Goal: Information Seeking & Learning: Learn about a topic

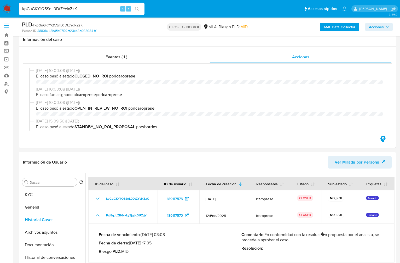
select select "10"
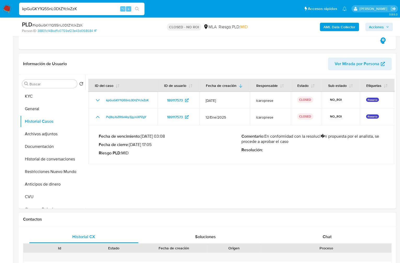
scroll to position [301, 0]
click at [86, 9] on input "kpGuGKY1Q5SnL0DtZYclxZzK" at bounding box center [82, 8] width 126 height 7
paste input "lai7zgOPlvL9HPCo4hgawrOf"
type input "lai7zgOPlvL9HPCo4hgawrOf"
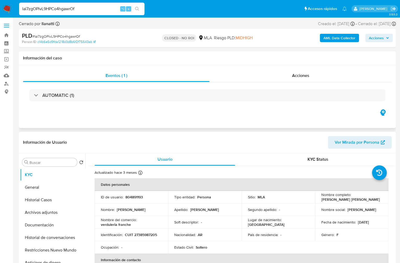
select select "10"
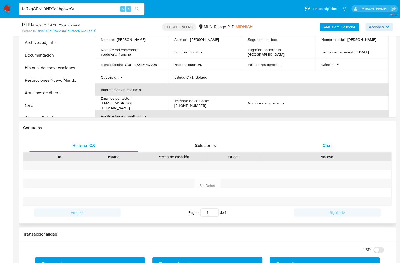
scroll to position [152, 0]
click at [331, 142] on span "Chat" at bounding box center [327, 145] width 9 height 6
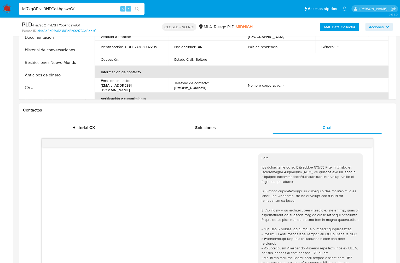
scroll to position [0, 0]
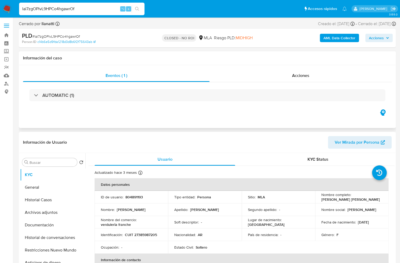
click at [302, 69] on div "Acciones" at bounding box center [301, 75] width 182 height 13
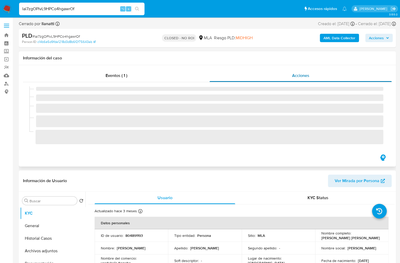
click at [301, 73] on span "Acciones" at bounding box center [300, 75] width 17 height 6
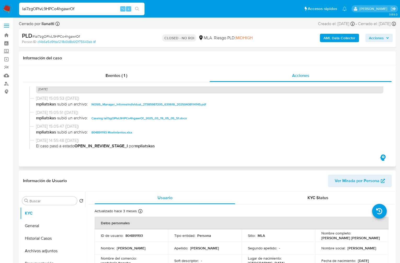
scroll to position [276, 0]
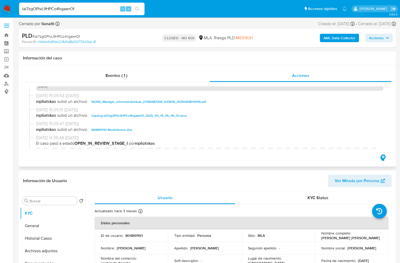
click at [126, 117] on span "Caselog lai7zgOPlvL9HPCo4hgawrOf_2025_03_19_05_05_51.docx" at bounding box center [139, 115] width 95 height 6
click at [85, 8] on input "lai7zgOPlvL9HPCo4hgawrOf" at bounding box center [82, 8] width 126 height 7
drag, startPoint x: 33, startPoint y: 238, endPoint x: 39, endPoint y: 234, distance: 6.5
click at [34, 238] on button "Historial Casos" at bounding box center [50, 238] width 61 height 13
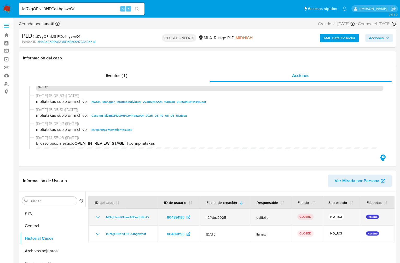
click at [97, 215] on icon "Mostrar/Ocultar" at bounding box center [98, 217] width 6 height 6
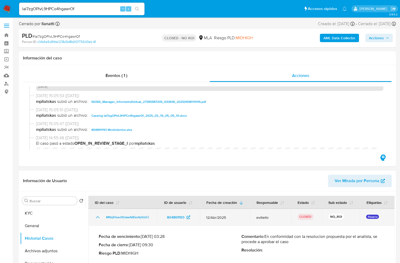
click at [97, 215] on icon "Mostrar/Ocultar" at bounding box center [98, 217] width 6 height 6
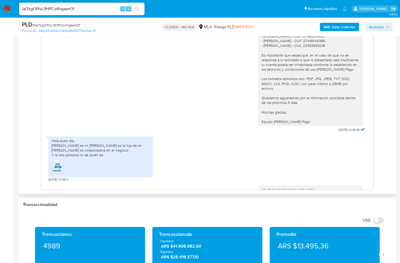
scroll to position [594, 0]
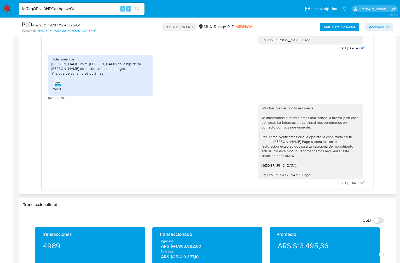
click at [59, 84] on span "PDF" at bounding box center [57, 82] width 5 height 3
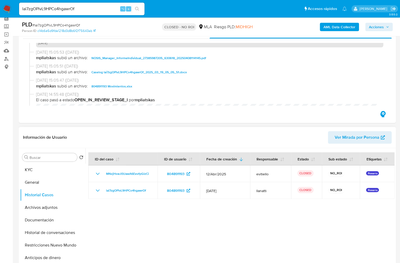
scroll to position [37, 0]
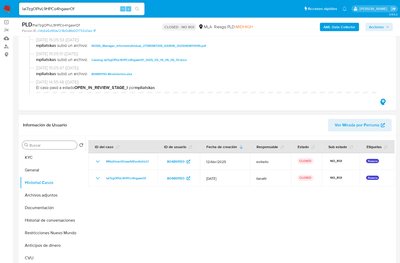
click at [48, 148] on div "Buscar" at bounding box center [49, 145] width 55 height 8
click at [42, 156] on button "KYC" at bounding box center [50, 157] width 61 height 13
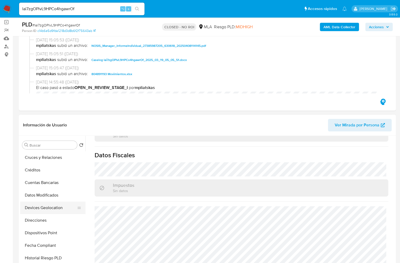
scroll to position [113, 0]
click at [48, 220] on button "Direcciones" at bounding box center [50, 220] width 61 height 13
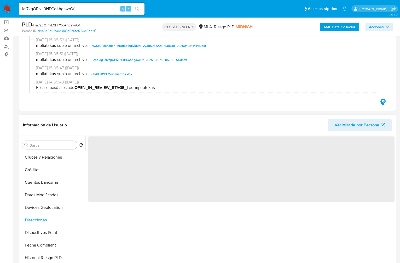
scroll to position [0, 0]
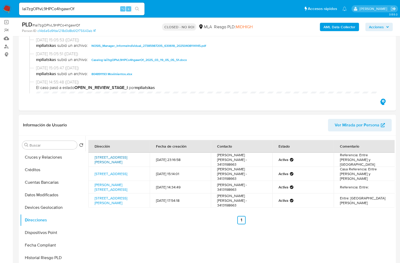
click at [113, 157] on link "Calle Salvat 3235, Rosario, Santa Fe, 2005, Argentina 3235" at bounding box center [111, 160] width 33 height 10
click at [114, 171] on link "Calle Villa Del Parque 3455, Rosario, Santa Fe, 2005, Argentina 3455" at bounding box center [111, 173] width 33 height 5
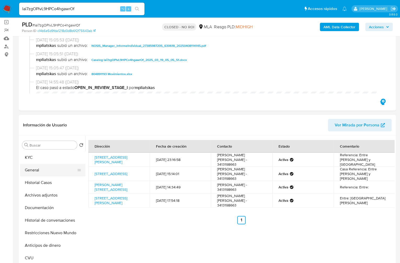
click at [32, 164] on button "General" at bounding box center [50, 170] width 61 height 13
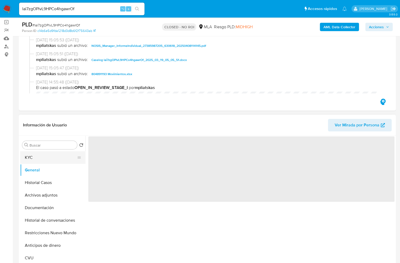
click at [34, 156] on button "KYC" at bounding box center [50, 157] width 61 height 13
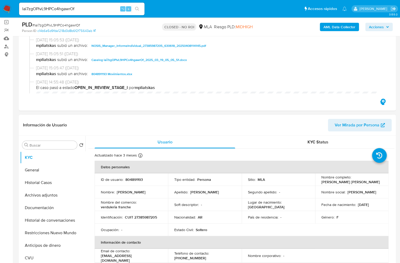
click at [114, 206] on p "verduleria franche" at bounding box center [116, 207] width 30 height 5
drag, startPoint x: 131, startPoint y: 201, endPoint x: 131, endPoint y: 203, distance: 2.9
click at [131, 201] on p "Nombre del comercio :" at bounding box center [119, 202] width 36 height 5
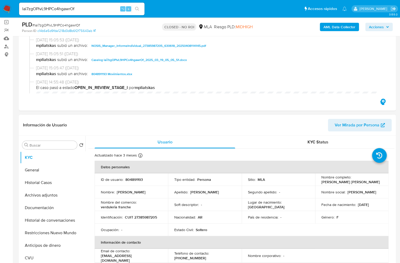
click at [131, 208] on div "Nombre del comercio : verduleria franche" at bounding box center [131, 204] width 61 height 9
drag, startPoint x: 134, startPoint y: 207, endPoint x: 102, endPoint y: 208, distance: 31.7
click at [101, 208] on div "Nombre del comercio : verduleria franche" at bounding box center [131, 204] width 61 height 9
click at [102, 208] on p "verduleria franche" at bounding box center [116, 207] width 30 height 5
drag, startPoint x: 100, startPoint y: 208, endPoint x: 130, endPoint y: 207, distance: 29.8
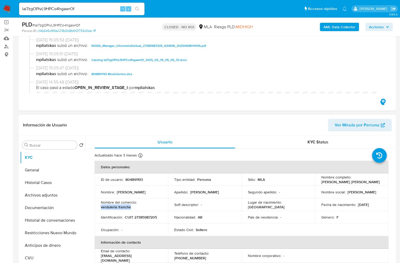
click at [130, 207] on td "Nombre del comercio : verduleria franche" at bounding box center [131, 204] width 73 height 13
copy p "verduleria franche"
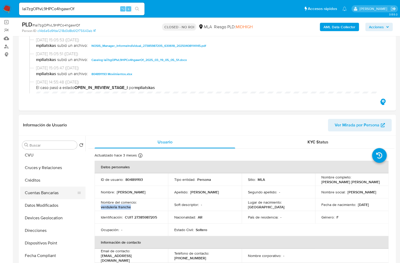
scroll to position [124, 0]
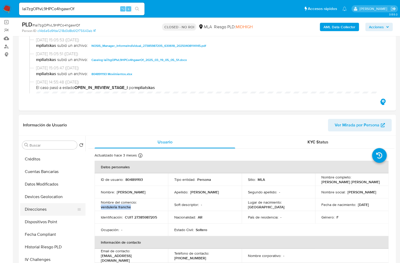
click at [48, 214] on button "Direcciones" at bounding box center [50, 209] width 61 height 13
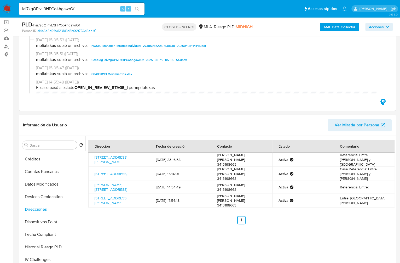
click at [83, 9] on input "lai7zgOPlvL9HPCo4hgawrOf" at bounding box center [82, 8] width 126 height 7
paste input "BlFzXfqQuhDN5zHfTTNWm1gm"
type input "BlFzXfqQuhDN5zHfTTNWm1gm"
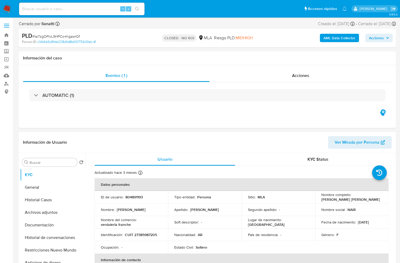
select select "10"
click at [65, 6] on input at bounding box center [82, 8] width 126 height 7
paste input "BlFzXfqQuhDN5zHfTTNWm1gm"
type input "BlFzXfqQuhDN5zHfTTNWm1gm"
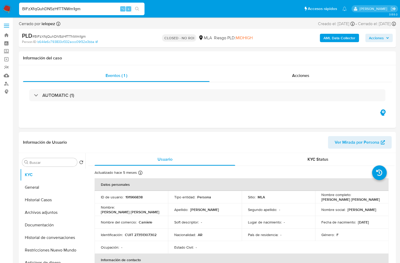
select select "10"
click at [98, 11] on input "BlFzXfqQuhDN5zHfTTNWm1gm" at bounding box center [82, 8] width 126 height 7
click at [305, 79] on div "Acciones" at bounding box center [301, 75] width 182 height 13
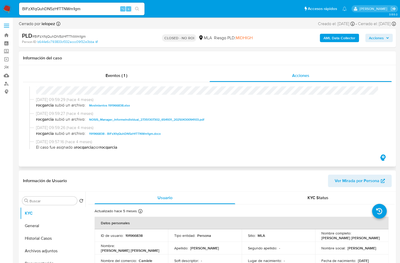
scroll to position [95, 0]
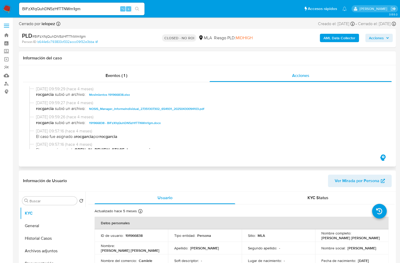
click at [145, 126] on span "191966838 - BlFzXfqQuhDN5zHfTTNWm1gm.docx" at bounding box center [125, 123] width 72 height 6
click at [79, 6] on input "BlFzXfqQuhDN5zHfTTNWm1gm" at bounding box center [82, 8] width 126 height 7
paste input "jxJIX521ZneexsG4VuUEhgsK"
type input "jxJIX521ZneexsG4VuUEhgsK"
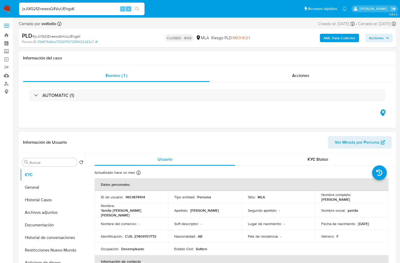
select select "10"
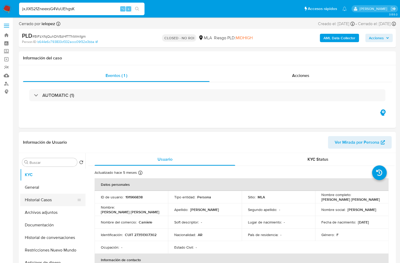
click at [41, 196] on button "Historial Casos" at bounding box center [50, 200] width 61 height 13
select select "10"
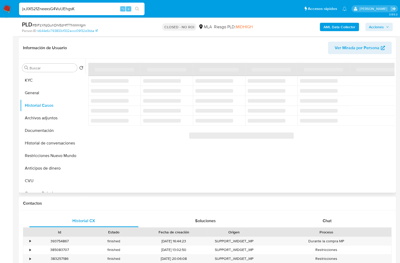
scroll to position [77, 0]
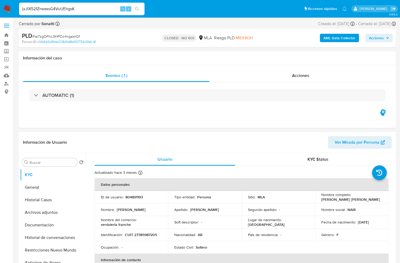
select select "10"
click at [302, 80] on div "Acciones" at bounding box center [301, 75] width 182 height 13
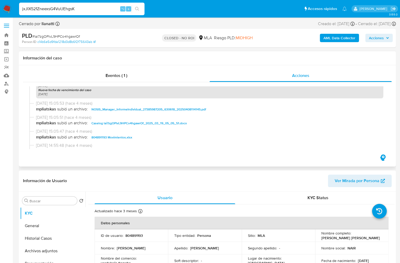
scroll to position [269, 0]
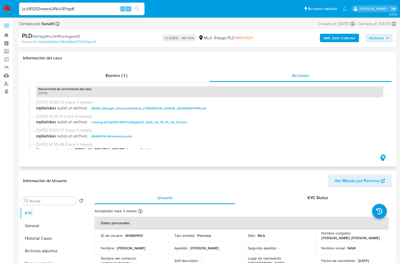
click at [119, 139] on span "804891193 Movimientos.xlsx" at bounding box center [112, 136] width 41 height 6
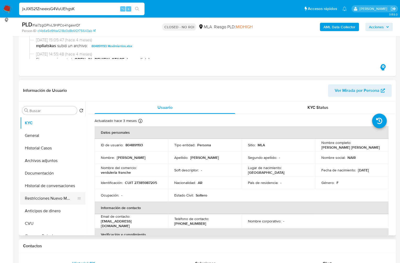
scroll to position [70, 0]
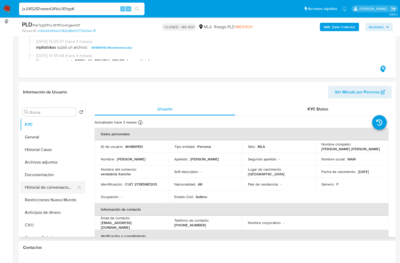
click at [43, 182] on button "Historial de conversaciones" at bounding box center [50, 187] width 61 height 13
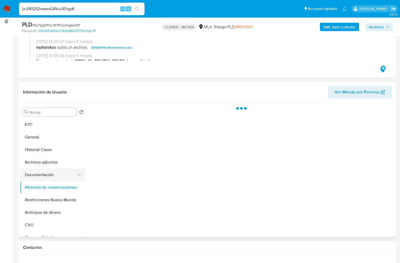
click at [45, 174] on button "Documentación" at bounding box center [50, 174] width 61 height 13
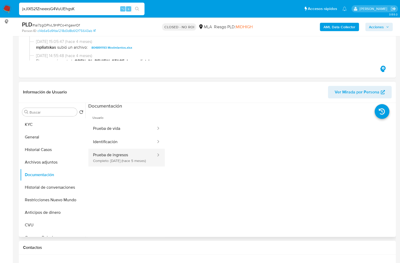
click at [127, 163] on button "Prueba de ingresos Completo: [DATE] (hace 5 meses)" at bounding box center [122, 158] width 68 height 18
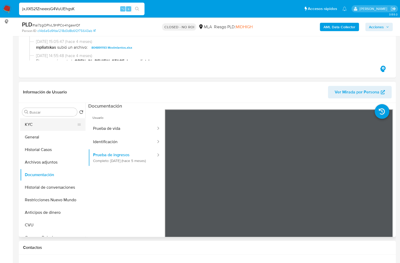
click at [43, 125] on button "KYC" at bounding box center [50, 124] width 61 height 13
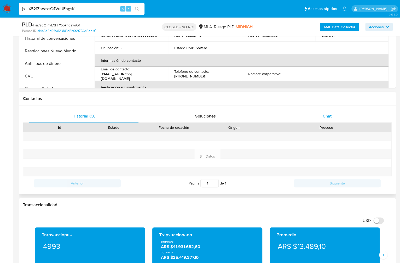
scroll to position [219, 0]
click at [328, 119] on div "Chat" at bounding box center [327, 116] width 109 height 13
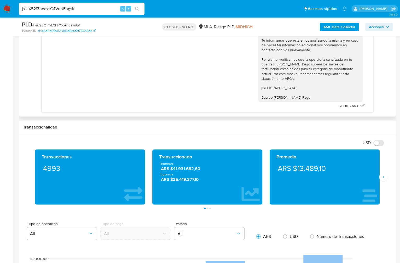
scroll to position [415, 0]
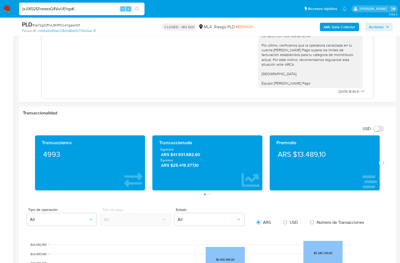
click at [69, 9] on input "jxJIX521ZneexsG4VuUEhgsK" at bounding box center [82, 8] width 126 height 7
paste input "BlFzXfqQuhDN5zHfTTNWm1gm"
type input "BlFzXfqQuhDN5zHfTTNWm1gm"
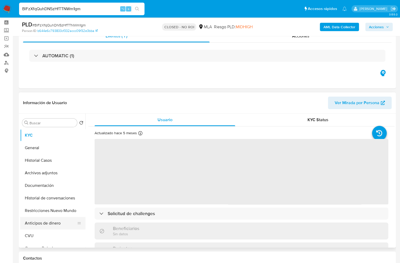
scroll to position [27, 0]
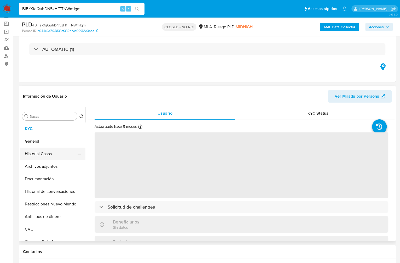
click at [52, 155] on button "Historial Casos" at bounding box center [50, 154] width 61 height 13
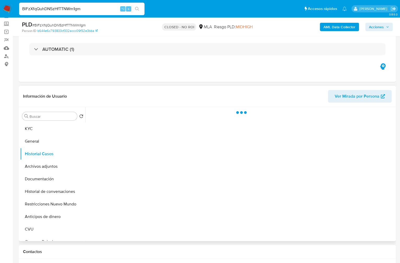
select select "10"
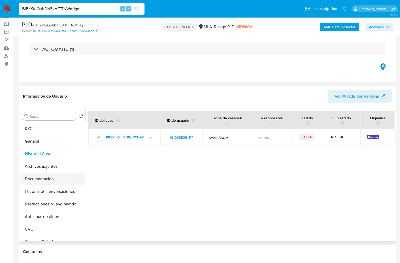
click at [48, 181] on button "Documentación" at bounding box center [50, 179] width 61 height 13
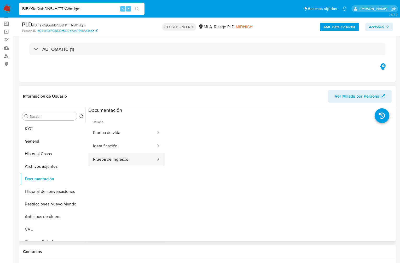
click at [110, 161] on button "Prueba de ingresos" at bounding box center [122, 159] width 68 height 13
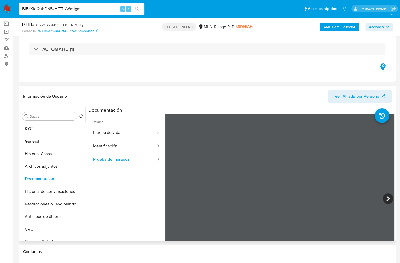
click at [332, 104] on div "Información de Usuario Ver Mirada por Persona Buscar Volver al orden por defect…" at bounding box center [207, 163] width 377 height 155
click at [259, 104] on div "Información de Usuario Ver Mirada por Persona Buscar Volver al orden por defect…" at bounding box center [207, 163] width 377 height 155
click at [390, 197] on icon at bounding box center [388, 198] width 10 height 10
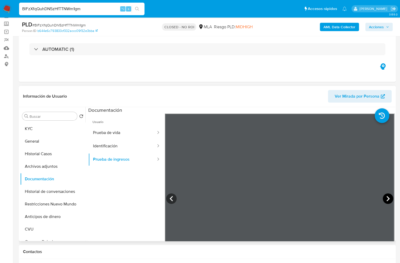
scroll to position [44, 0]
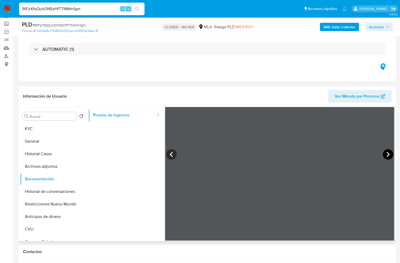
click at [383, 150] on icon at bounding box center [388, 154] width 10 height 10
click at [390, 156] on icon at bounding box center [388, 154] width 10 height 10
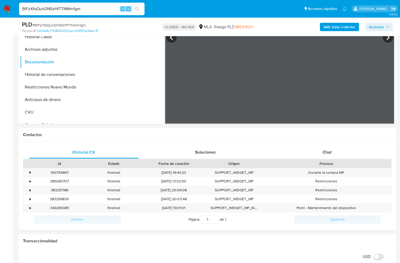
scroll to position [43, 0]
click at [387, 39] on icon at bounding box center [388, 38] width 3 height 5
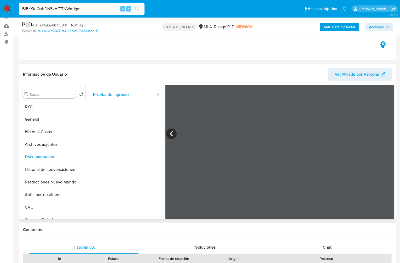
scroll to position [0, 0]
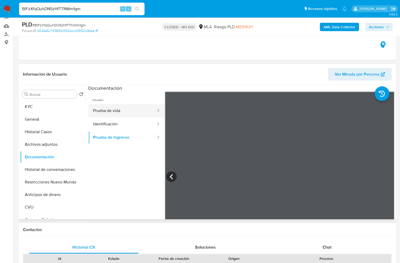
click at [117, 111] on button "Prueba de vida" at bounding box center [122, 110] width 68 height 13
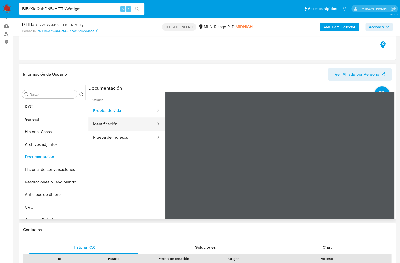
click at [111, 125] on button "Identificación" at bounding box center [122, 123] width 68 height 13
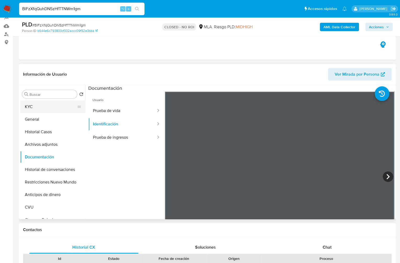
click at [40, 110] on button "KYC" at bounding box center [50, 106] width 61 height 13
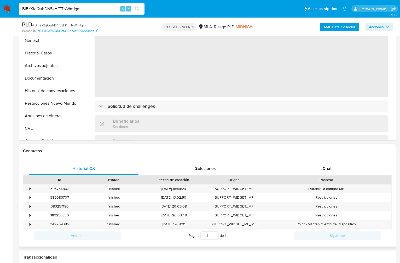
scroll to position [129, 0]
click at [333, 156] on div "Contactos" at bounding box center [207, 151] width 377 height 14
click at [327, 177] on div "Proceso" at bounding box center [326, 179] width 123 height 5
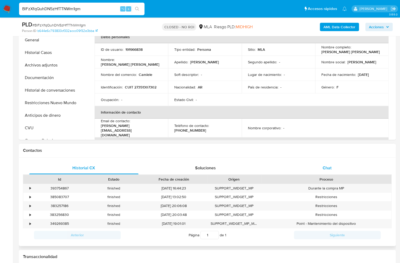
click at [327, 168] on span "Chat" at bounding box center [327, 168] width 9 height 6
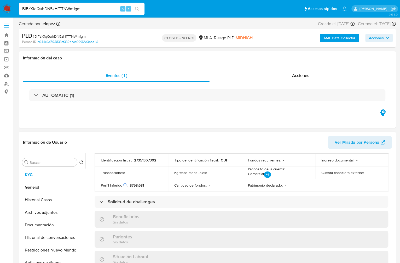
scroll to position [284, 0]
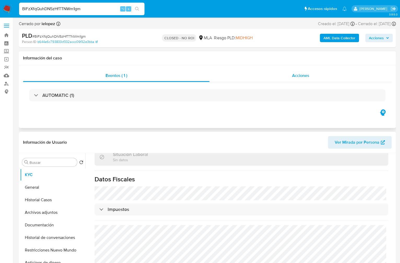
click at [314, 78] on div "Acciones" at bounding box center [301, 75] width 182 height 13
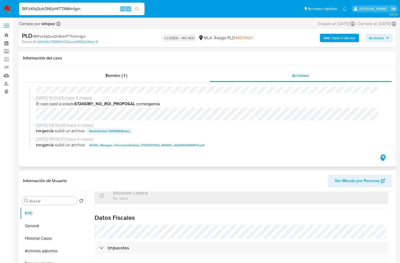
scroll to position [58, 0]
click at [109, 134] on span "Movimientos 191966838.xlsx" at bounding box center [109, 132] width 41 height 6
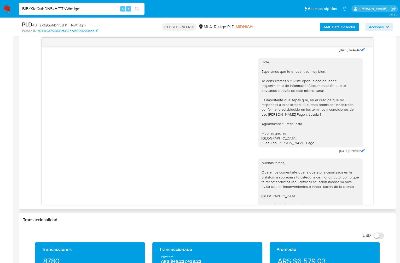
scroll to position [257, 0]
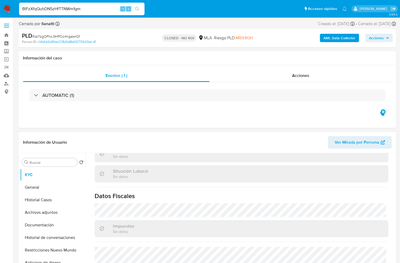
scroll to position [285, 0]
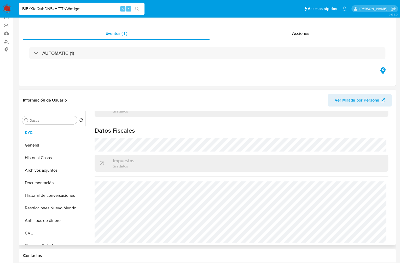
select select "10"
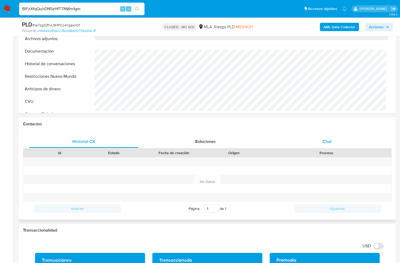
click at [332, 144] on div "Chat" at bounding box center [327, 141] width 109 height 13
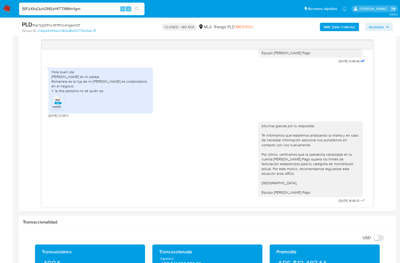
scroll to position [271, 0]
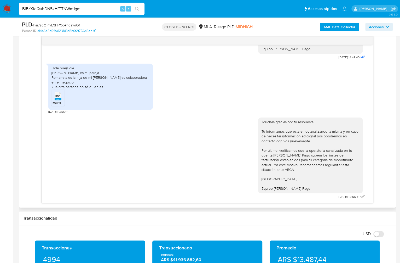
click at [58, 100] on rect at bounding box center [58, 99] width 7 height 2
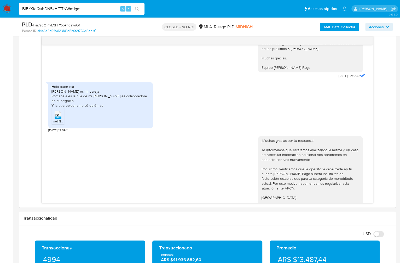
scroll to position [559, 0]
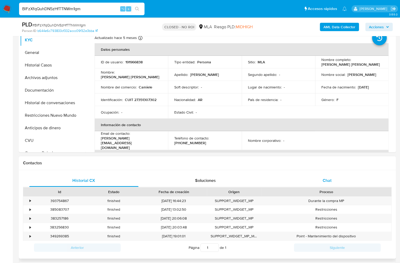
click at [324, 179] on span "Chat" at bounding box center [327, 180] width 9 height 6
select select "10"
